Goal: Task Accomplishment & Management: Use online tool/utility

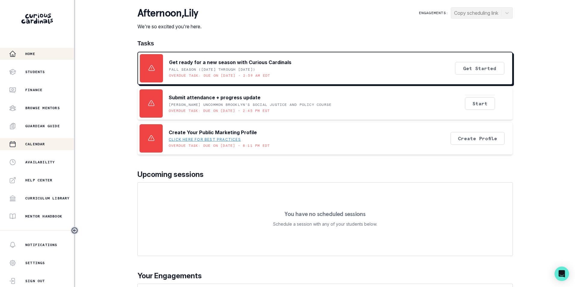
scroll to position [82, 0]
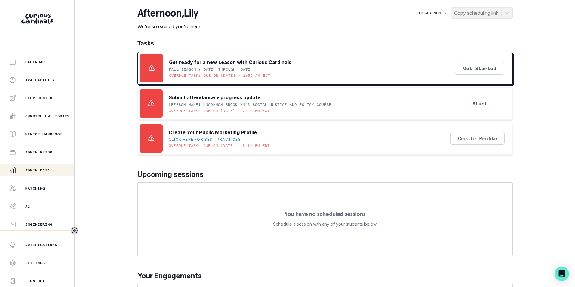
click at [40, 169] on p "Admin Data" at bounding box center [37, 170] width 25 height 5
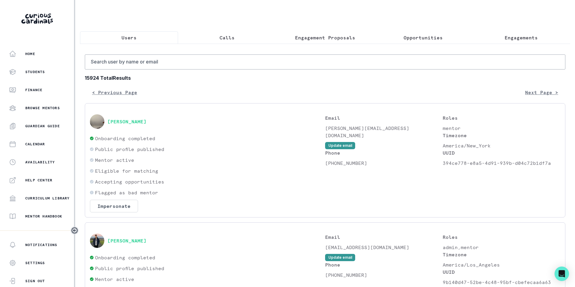
click at [505, 40] on p "Engagements" at bounding box center [521, 37] width 33 height 7
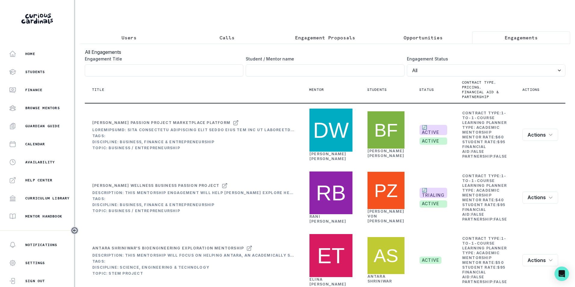
click at [346, 81] on th "Mentor" at bounding box center [331, 89] width 58 height 27
click at [218, 76] on input "Engagement Title" at bounding box center [164, 70] width 159 height 12
paste input "[PERSON_NAME]'s Finance/Trading Exploratory Mentorship"
type input "[PERSON_NAME]'s Finance/Trading Exploratory Mentorship"
click button "submit" at bounding box center [0, 0] width 0 height 0
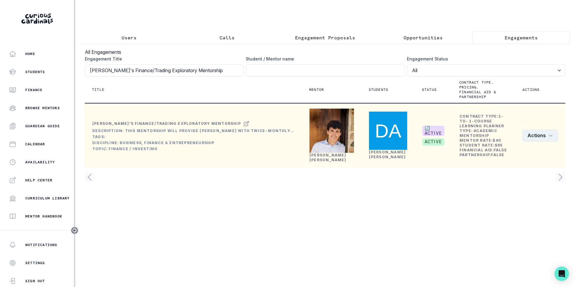
click at [548, 138] on icon "row menu" at bounding box center [550, 135] width 5 height 5
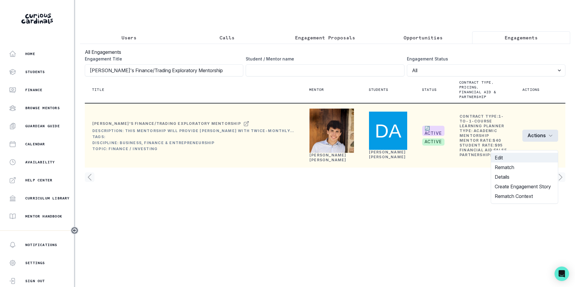
click at [516, 158] on button "Edit" at bounding box center [524, 158] width 67 height 10
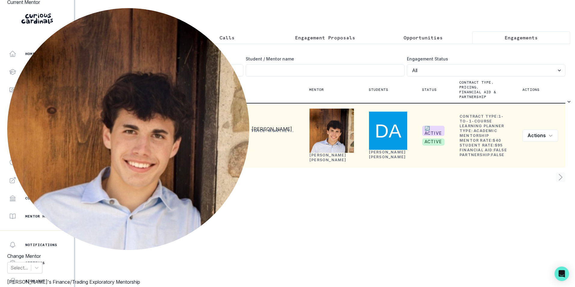
scroll to position [42, 0]
click at [433, 23] on div "Edit Engagement Engagement UUID 6fb5213a-e6f5-4e4a-9a50-431fc2ab4ac2 Current Me…" at bounding box center [287, 143] width 575 height 287
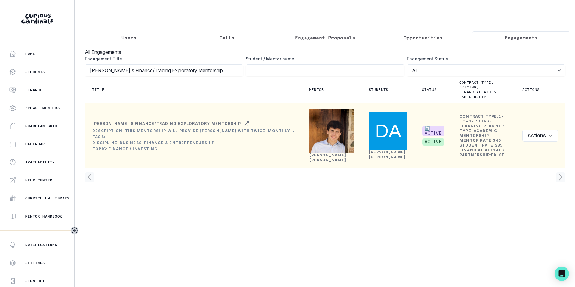
click at [131, 38] on p "Users" at bounding box center [129, 37] width 15 height 7
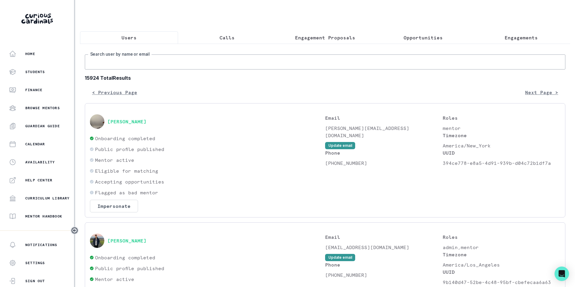
click at [136, 67] on input "Search user by name or email" at bounding box center [325, 61] width 481 height 15
paste input "[PERSON_NAME]"
type input "[PERSON_NAME]"
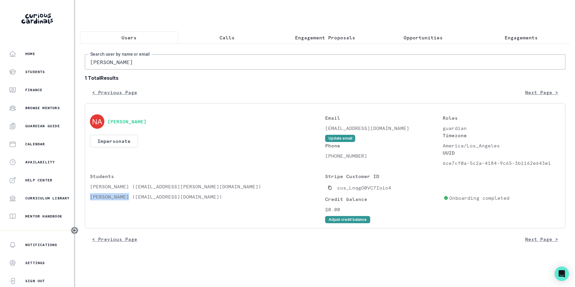
drag, startPoint x: 90, startPoint y: 200, endPoint x: 128, endPoint y: 200, distance: 38.5
click at [128, 200] on div "[PERSON_NAME] Impersonate Confirmation Are you sure? Impersonating means that w…" at bounding box center [325, 165] width 481 height 125
copy p "[PERSON_NAME]"
click at [527, 38] on p "Engagements" at bounding box center [521, 37] width 33 height 7
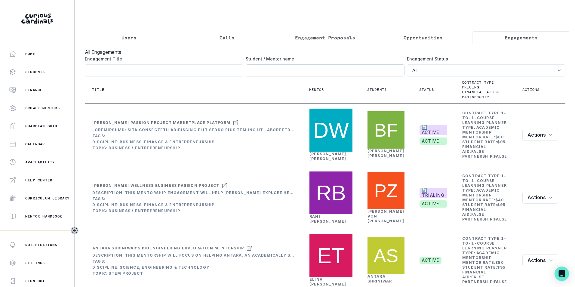
click at [365, 71] on input "Engagement Title" at bounding box center [325, 70] width 159 height 12
paste input "[PERSON_NAME]"
type input "[PERSON_NAME]"
click button "submit" at bounding box center [0, 0] width 0 height 0
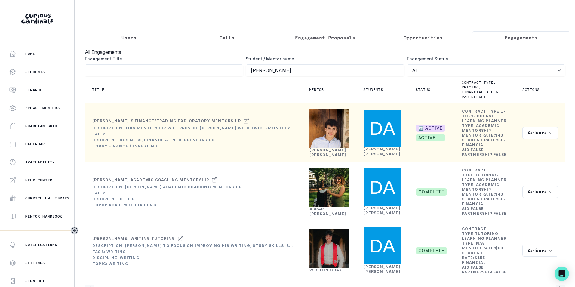
click at [385, 154] on link "[PERSON_NAME]" at bounding box center [382, 151] width 37 height 9
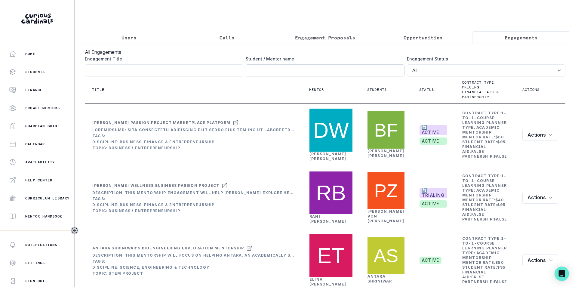
click at [279, 71] on input "Engagement Title" at bounding box center [325, 70] width 159 height 12
type input "[PERSON_NAME]"
click at [250, 74] on input "[PERSON_NAME]" at bounding box center [325, 70] width 159 height 12
click button "submit" at bounding box center [0, 0] width 0 height 0
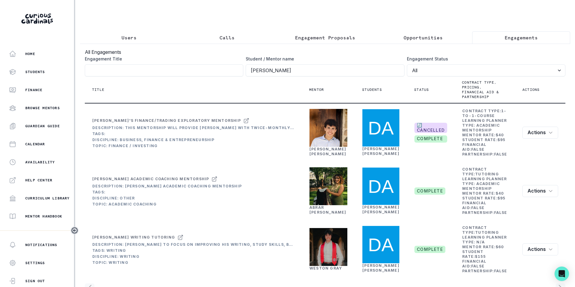
drag, startPoint x: 139, startPoint y: 36, endPoint x: 136, endPoint y: 38, distance: 3.5
click at [139, 36] on button "Users" at bounding box center [129, 37] width 98 height 13
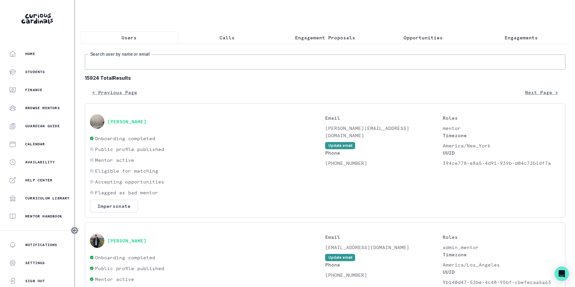
click at [139, 65] on input "Search user by name or email" at bounding box center [325, 61] width 481 height 15
paste input "[PERSON_NAME]"
type input "[PERSON_NAME]"
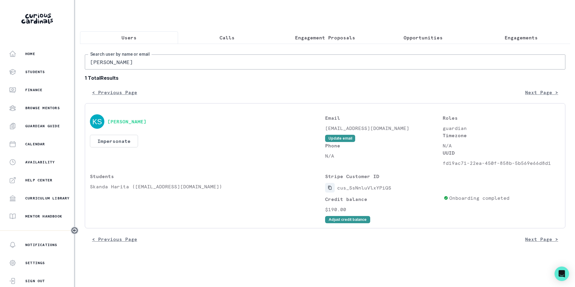
click at [330, 190] on icon "Copied to clipboard" at bounding box center [330, 188] width 4 height 4
